Goal: Book appointment/travel/reservation: Book appointment/travel/reservation

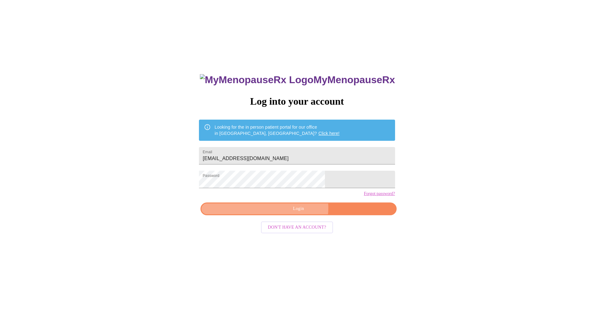
click at [300, 213] on span "Login" at bounding box center [298, 209] width 181 height 8
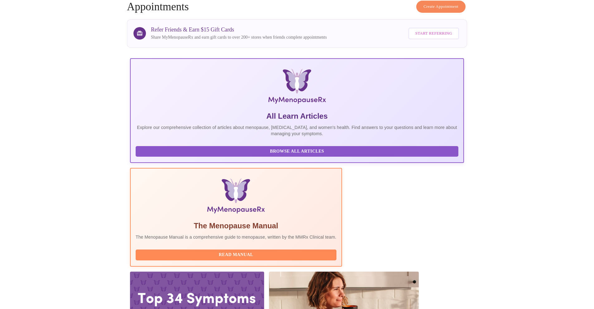
scroll to position [32, 0]
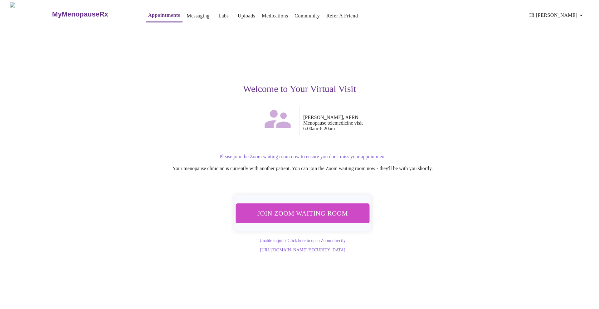
click at [282, 215] on span "Join Zoom Waiting Room" at bounding box center [302, 213] width 122 height 12
click at [295, 213] on span "Join Zoom Waiting Room" at bounding box center [302, 214] width 118 height 12
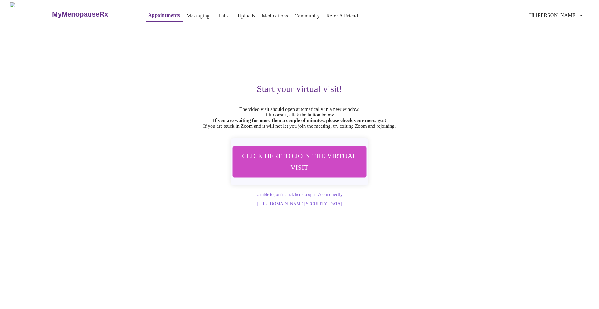
click at [152, 12] on link "Appointments" at bounding box center [164, 15] width 32 height 9
